Goal: Check status: Check status

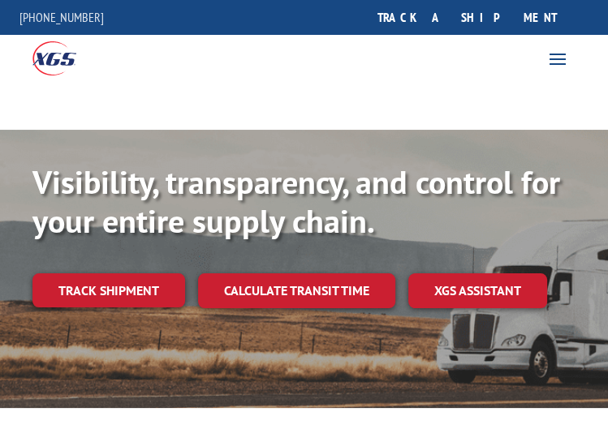
click at [541, 3] on link "track a shipment" at bounding box center [467, 17] width 204 height 35
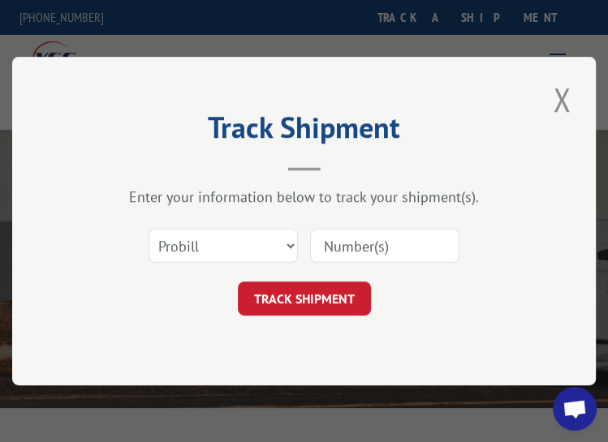
click at [398, 251] on input at bounding box center [384, 246] width 149 height 34
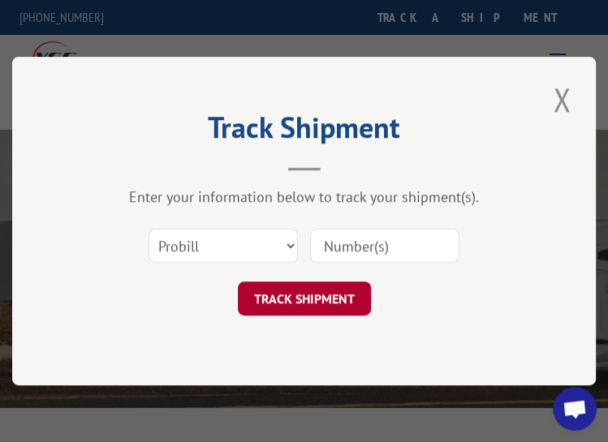
paste input "17401812"
type input "17401812"
click at [328, 288] on button "TRACK SHIPMENT" at bounding box center [304, 299] width 133 height 34
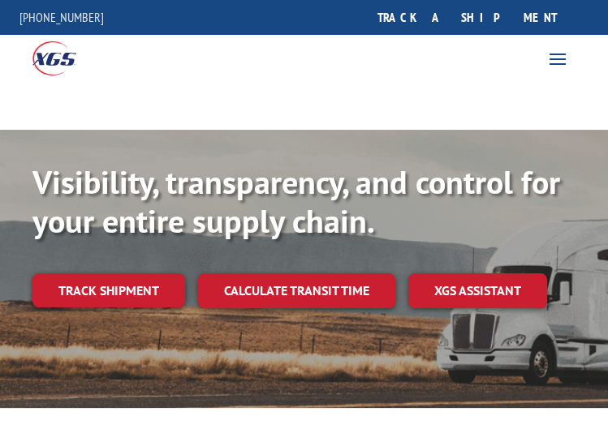
click at [506, 15] on link "track a shipment" at bounding box center [467, 17] width 204 height 35
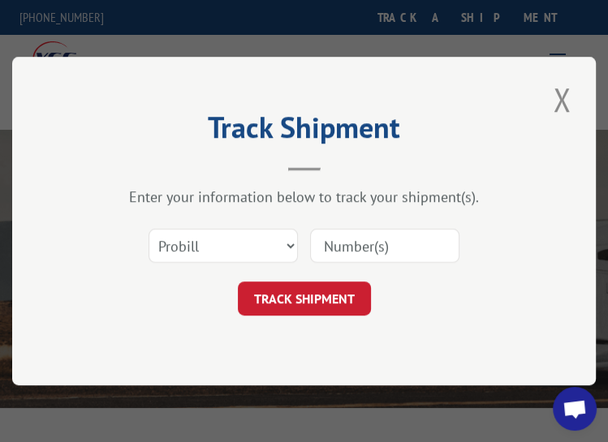
drag, startPoint x: 364, startPoint y: 239, endPoint x: 354, endPoint y: 258, distance: 21.1
click at [364, 239] on input at bounding box center [384, 246] width 149 height 34
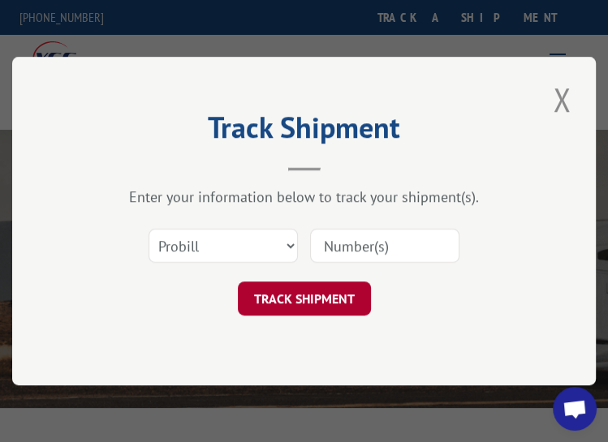
paste input "17401811"
type input "17401811"
click at [330, 294] on button "TRACK SHIPMENT" at bounding box center [304, 299] width 133 height 34
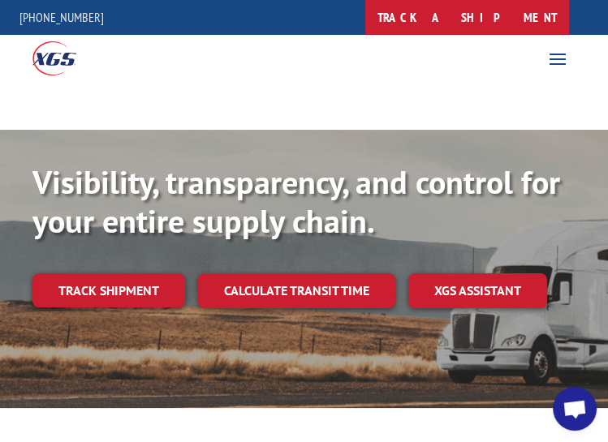
click at [497, 32] on link "track a shipment" at bounding box center [467, 17] width 204 height 35
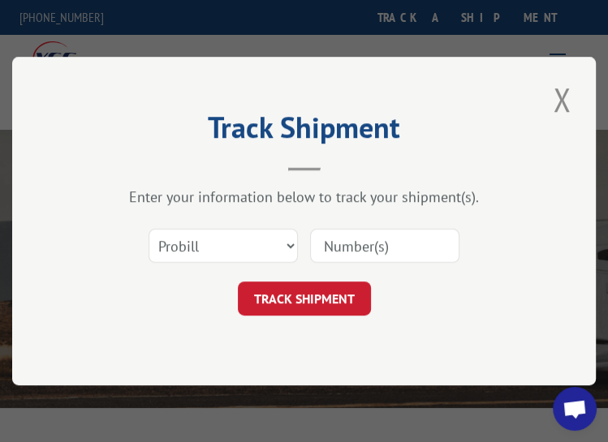
click at [378, 251] on input at bounding box center [384, 246] width 149 height 34
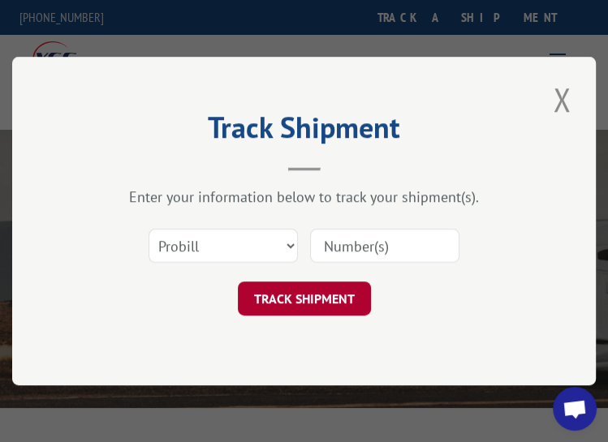
paste input "17401810"
type input "17401810"
click at [321, 296] on button "TRACK SHIPMENT" at bounding box center [304, 299] width 133 height 34
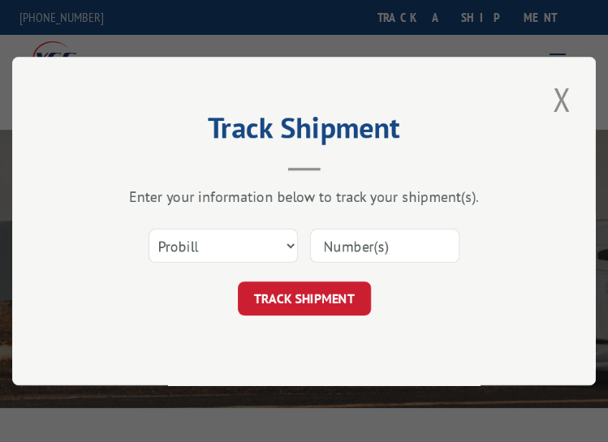
click at [383, 259] on input at bounding box center [384, 246] width 149 height 34
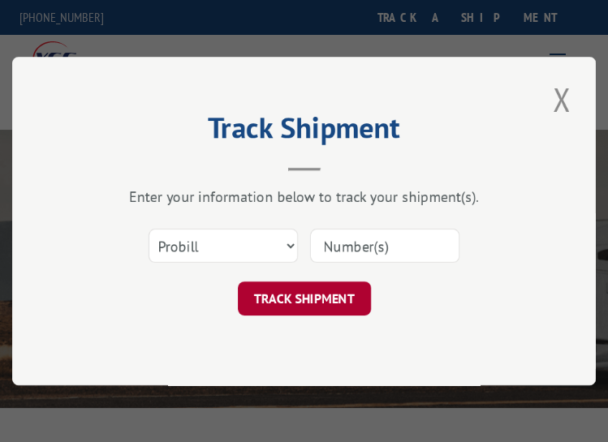
paste input "17401770"
type input "17401770"
click at [296, 295] on button "TRACK SHIPMENT" at bounding box center [304, 299] width 133 height 34
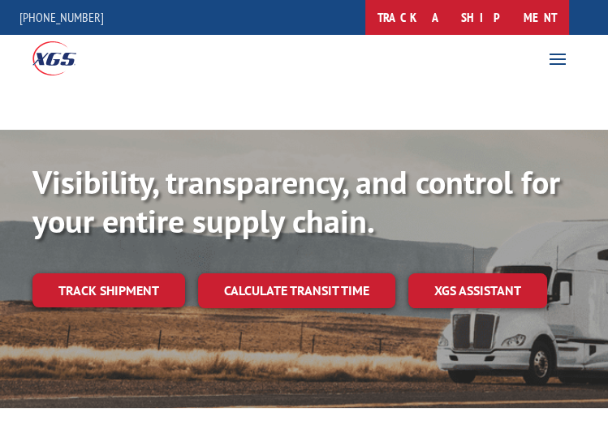
click at [480, 28] on link "track a shipment" at bounding box center [467, 17] width 204 height 35
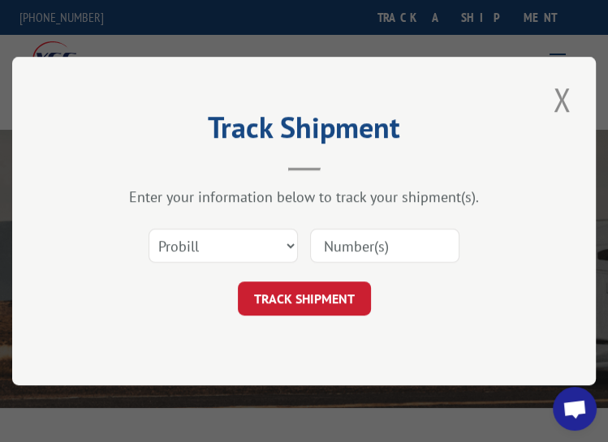
drag, startPoint x: 411, startPoint y: 244, endPoint x: 386, endPoint y: 258, distance: 28.0
click at [411, 244] on input at bounding box center [384, 246] width 149 height 34
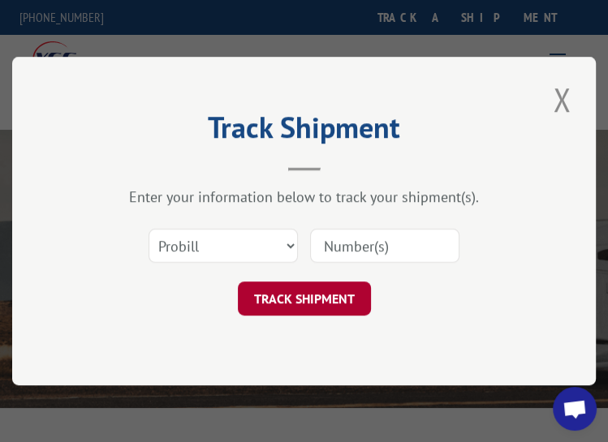
paste input "17401793"
type input "17401793"
click at [328, 298] on button "TRACK SHIPMENT" at bounding box center [304, 299] width 133 height 34
